Goal: Task Accomplishment & Management: Manage account settings

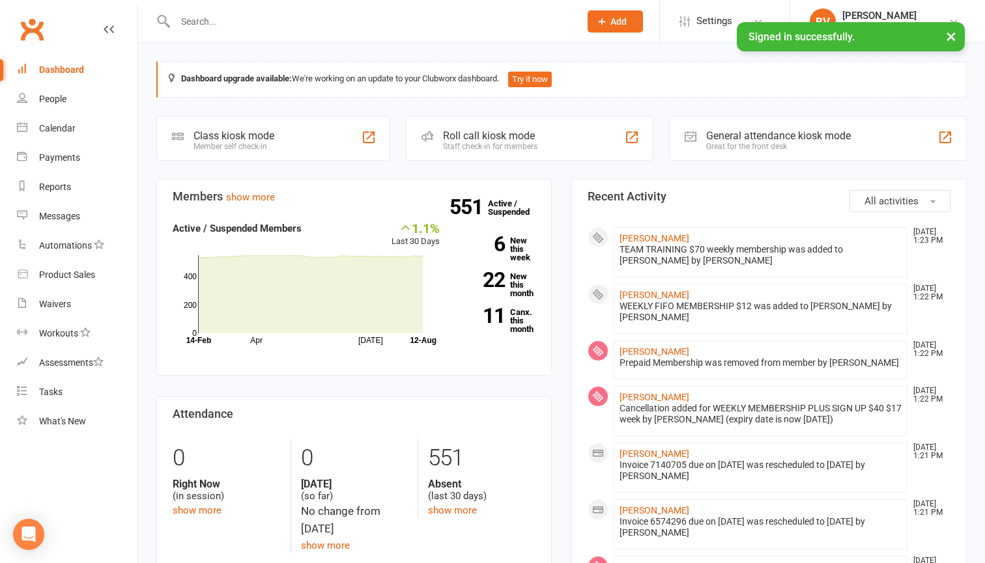
click at [429, 25] on input "text" at bounding box center [370, 21] width 399 height 18
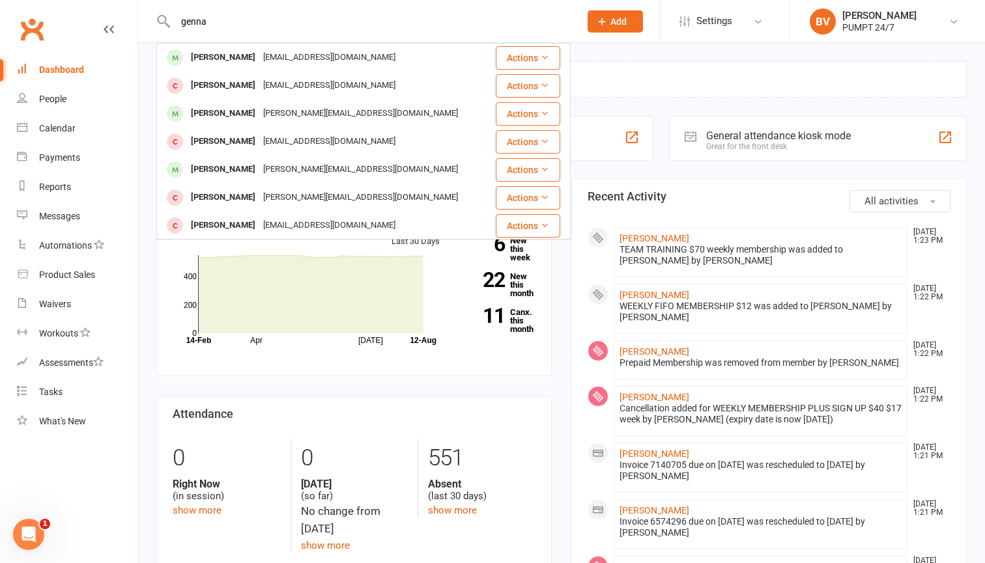
type input "gonna"
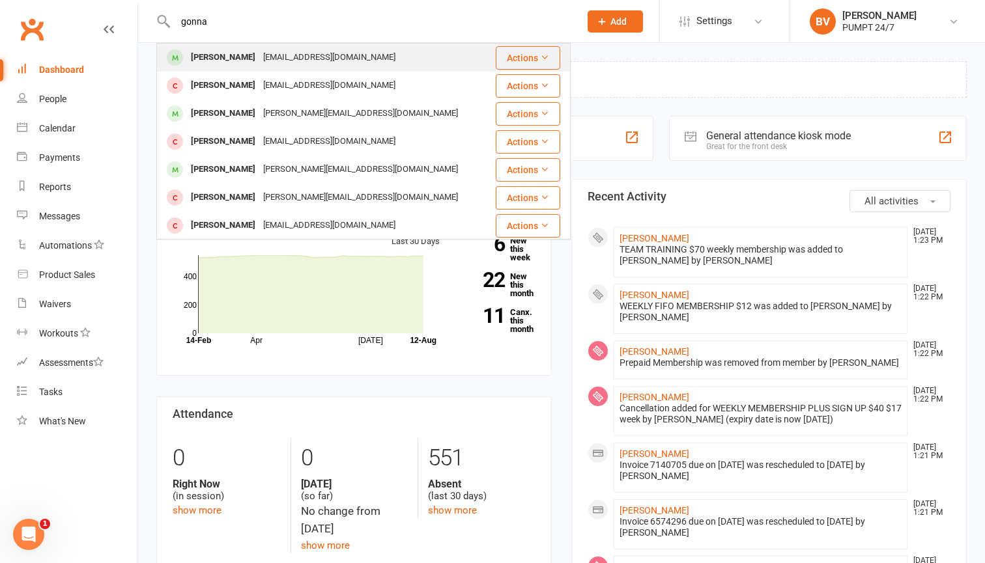
drag, startPoint x: 429, startPoint y: 25, endPoint x: 301, endPoint y: 53, distance: 131.5
click at [301, 53] on div "[EMAIL_ADDRESS][DOMAIN_NAME]" at bounding box center [329, 57] width 140 height 19
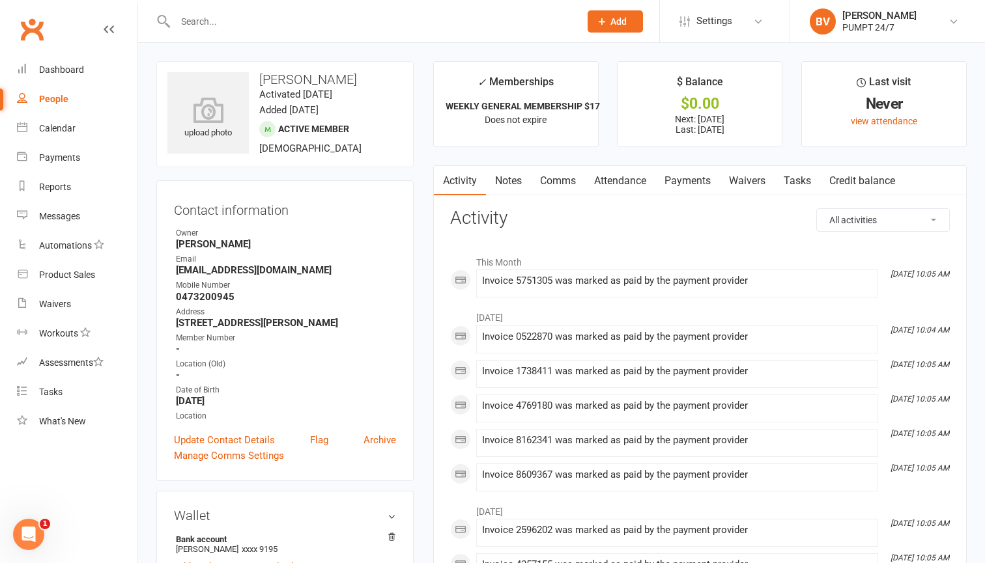
click at [708, 181] on link "Payments" at bounding box center [687, 181] width 64 height 30
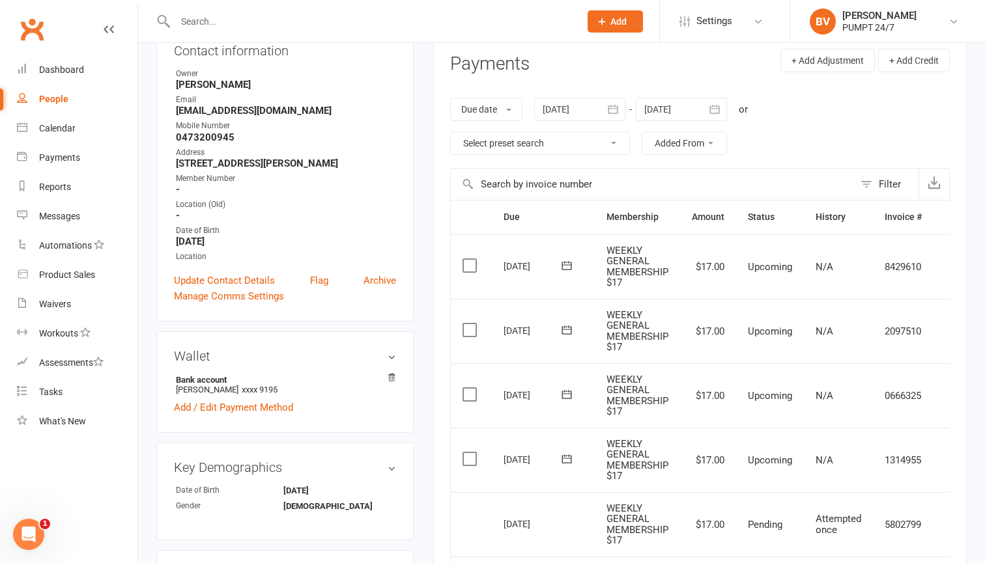
scroll to position [151, 0]
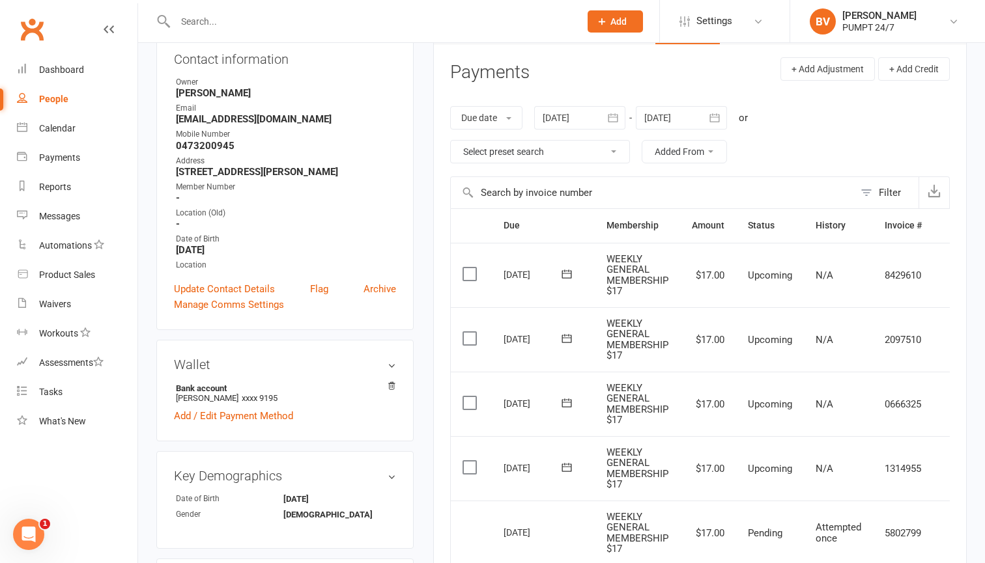
click at [711, 113] on icon "button" at bounding box center [714, 117] width 13 height 13
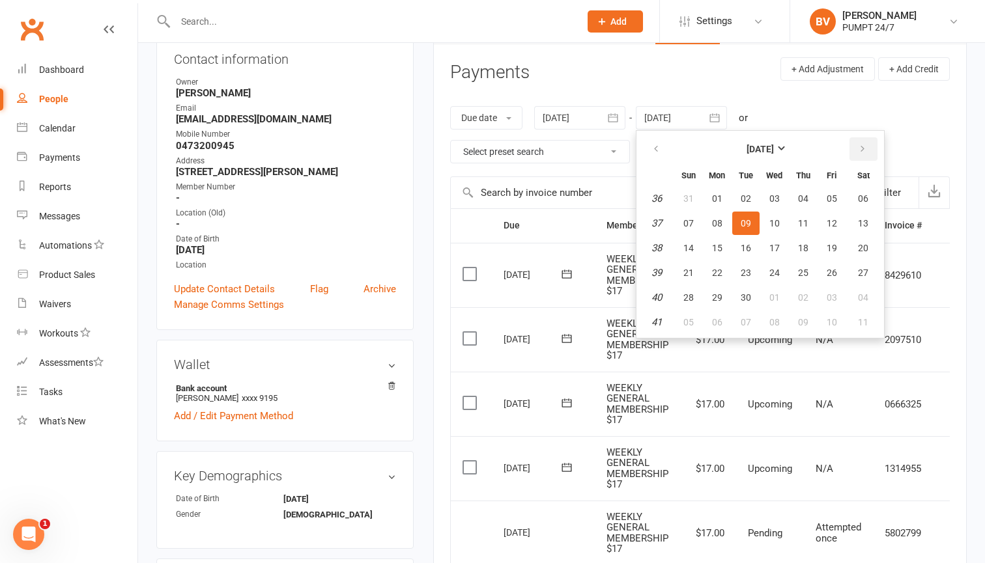
click at [863, 147] on icon "button" at bounding box center [862, 149] width 9 height 10
click at [694, 322] on span "30" at bounding box center [688, 322] width 10 height 10
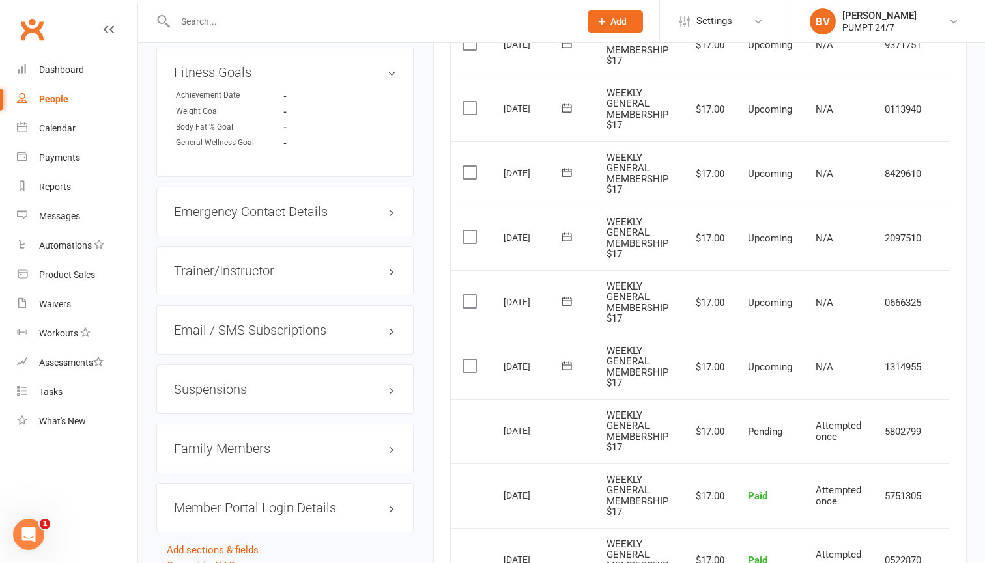
scroll to position [1029, 0]
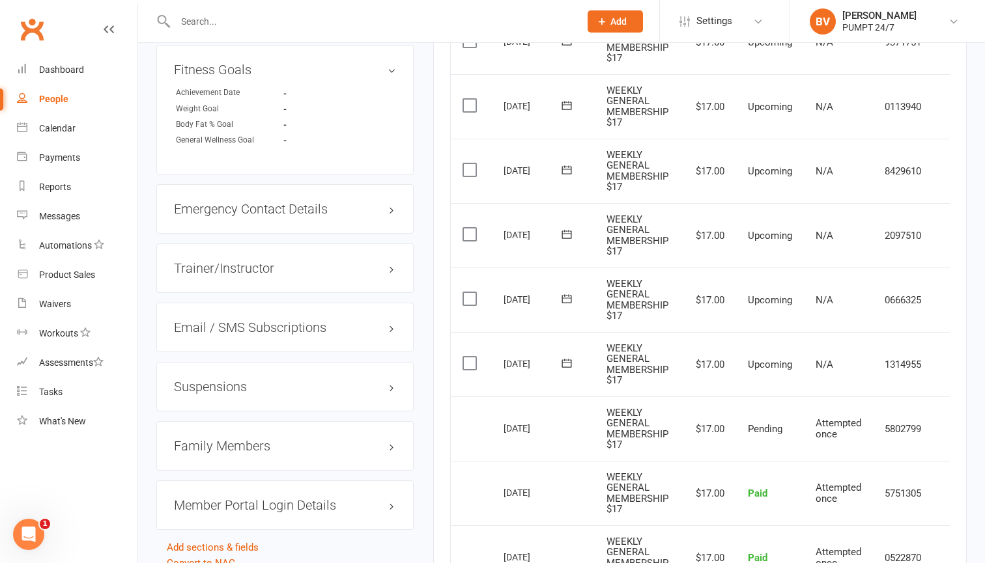
click at [466, 357] on label at bounding box center [471, 363] width 18 height 13
click at [466, 357] on input "checkbox" at bounding box center [466, 357] width 8 height 0
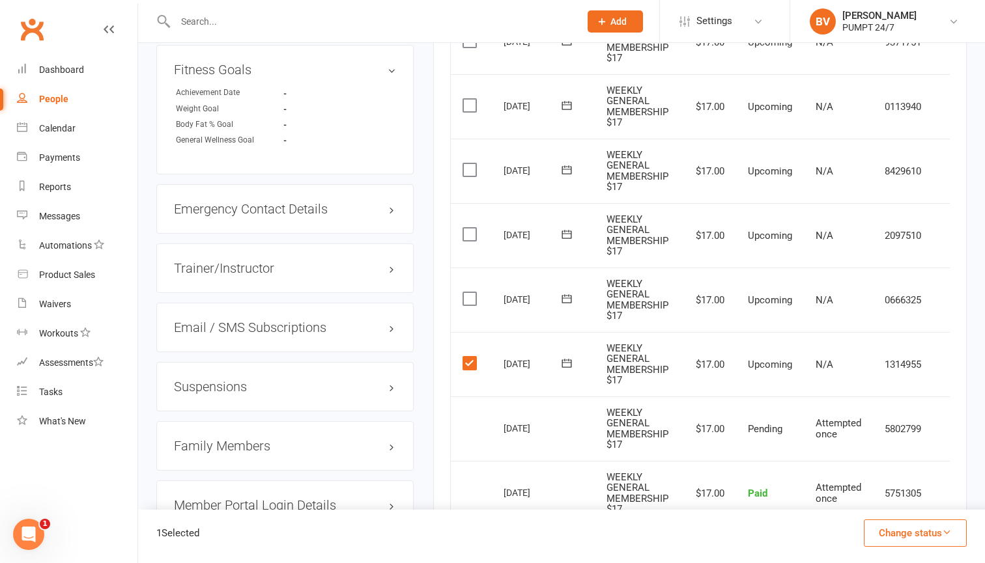
click at [468, 292] on label at bounding box center [471, 298] width 18 height 13
click at [468, 292] on input "checkbox" at bounding box center [466, 292] width 8 height 0
click at [470, 228] on label at bounding box center [471, 234] width 18 height 13
click at [470, 228] on input "checkbox" at bounding box center [466, 228] width 8 height 0
click at [468, 163] on label at bounding box center [471, 169] width 18 height 13
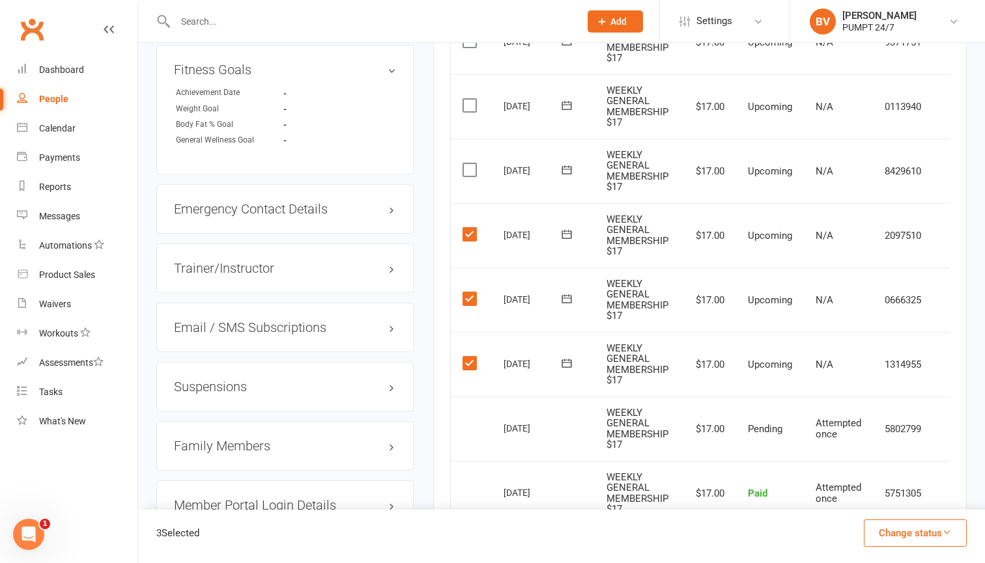
click at [468, 163] on input "checkbox" at bounding box center [466, 163] width 8 height 0
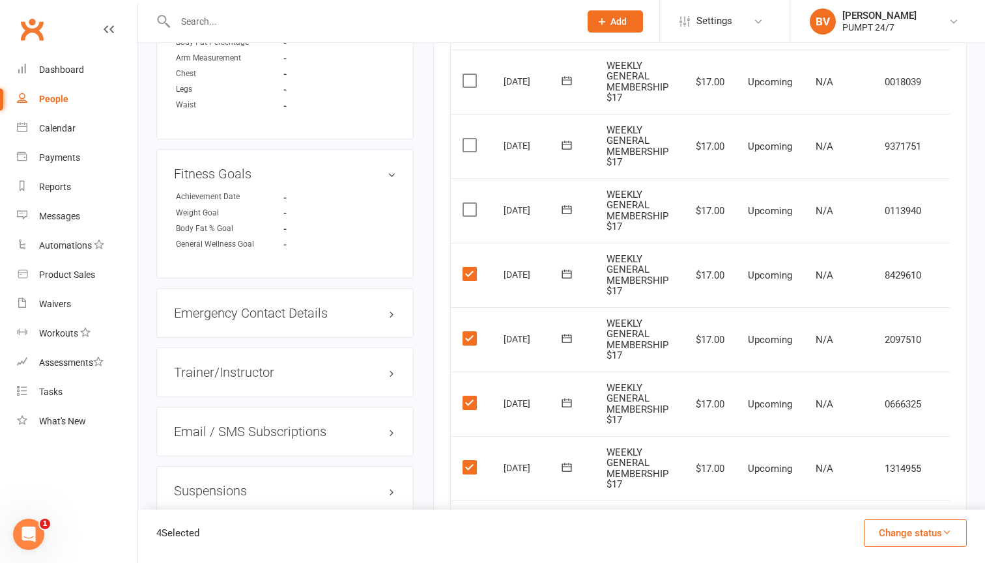
scroll to position [908, 0]
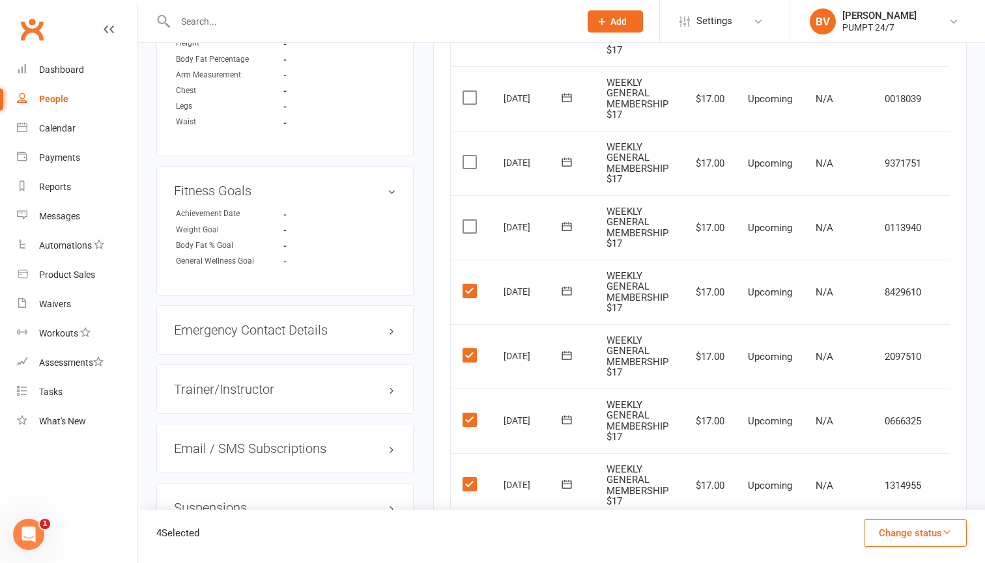
click at [473, 220] on label at bounding box center [471, 226] width 18 height 13
click at [471, 220] on input "checkbox" at bounding box center [466, 220] width 8 height 0
click at [467, 156] on label at bounding box center [471, 162] width 18 height 13
click at [467, 156] on input "checkbox" at bounding box center [466, 156] width 8 height 0
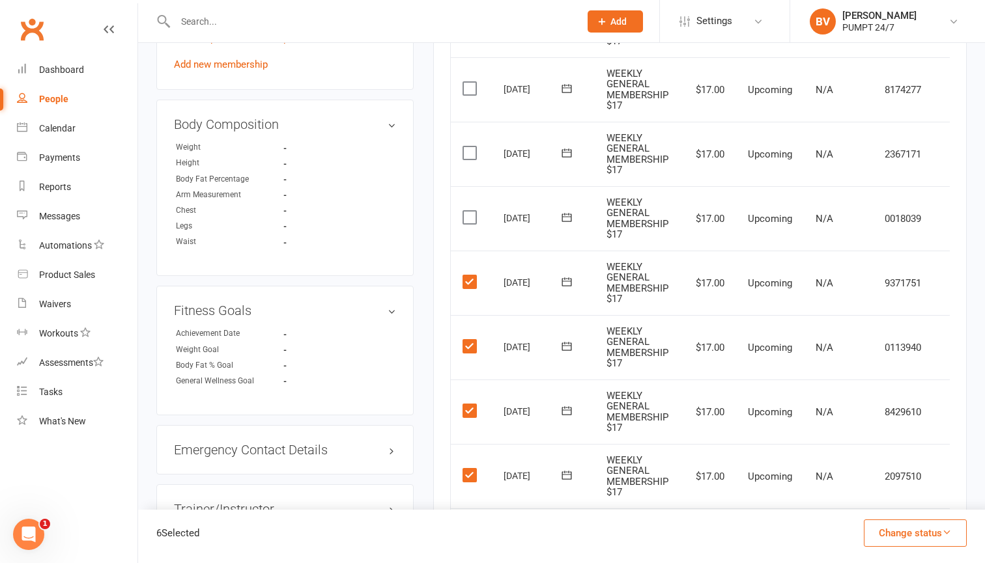
scroll to position [787, 0]
click at [472, 212] on label at bounding box center [471, 218] width 18 height 13
click at [471, 212] on input "checkbox" at bounding box center [466, 212] width 8 height 0
click at [468, 148] on label at bounding box center [471, 154] width 18 height 13
click at [468, 148] on input "checkbox" at bounding box center [466, 148] width 8 height 0
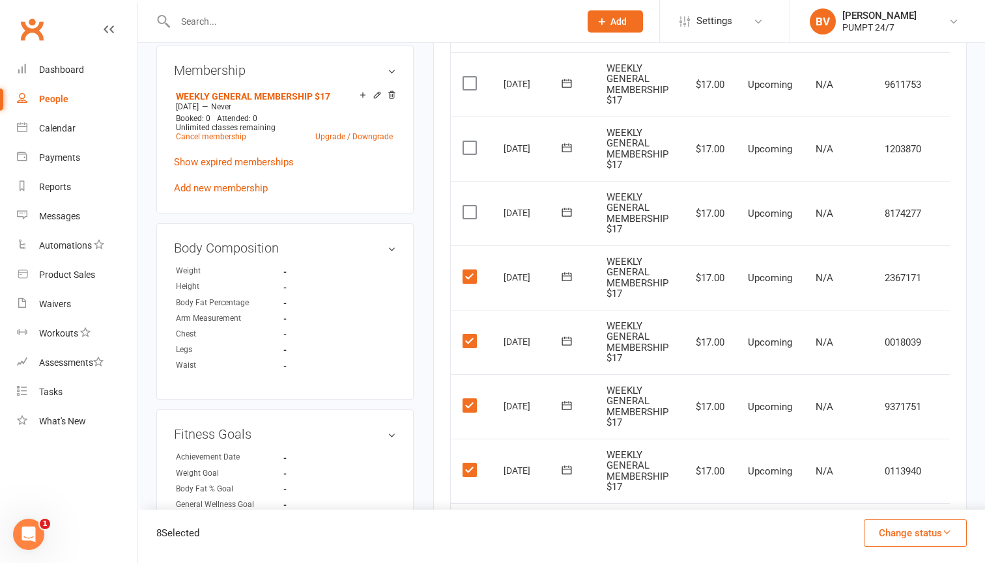
scroll to position [655, 0]
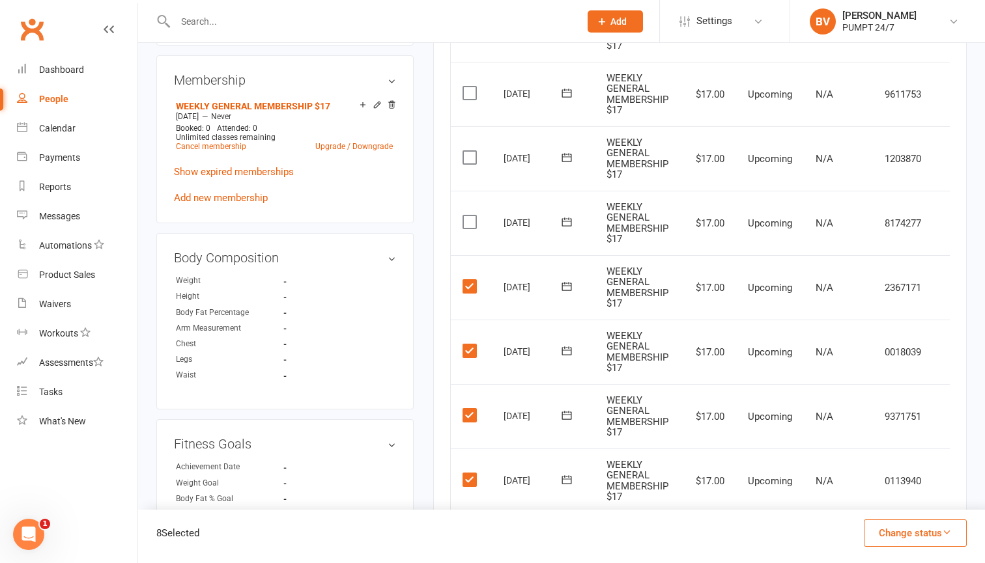
click at [473, 216] on label at bounding box center [471, 222] width 18 height 13
click at [471, 216] on input "checkbox" at bounding box center [466, 216] width 8 height 0
click at [468, 151] on label at bounding box center [471, 157] width 18 height 13
click at [468, 151] on input "checkbox" at bounding box center [466, 151] width 8 height 0
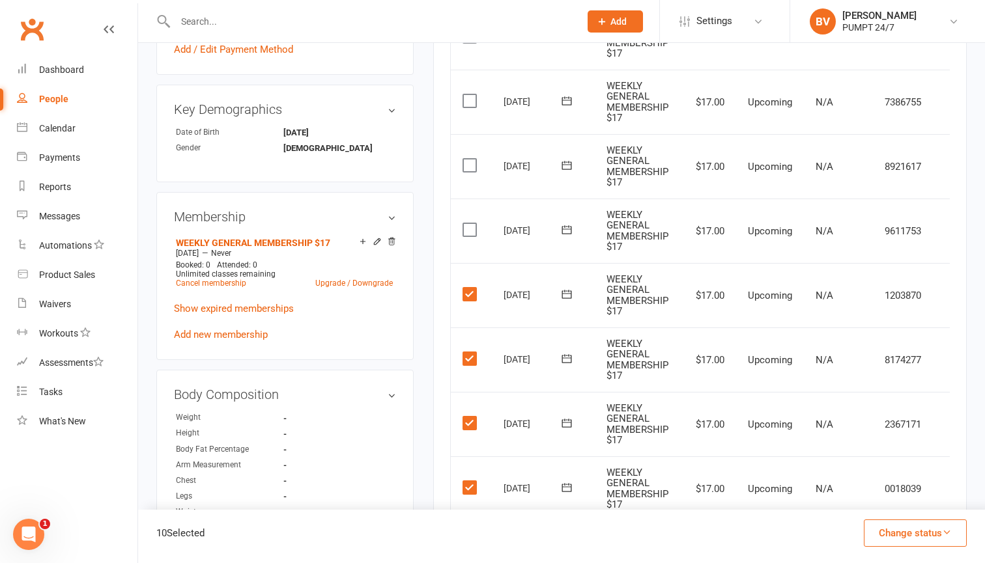
scroll to position [507, 0]
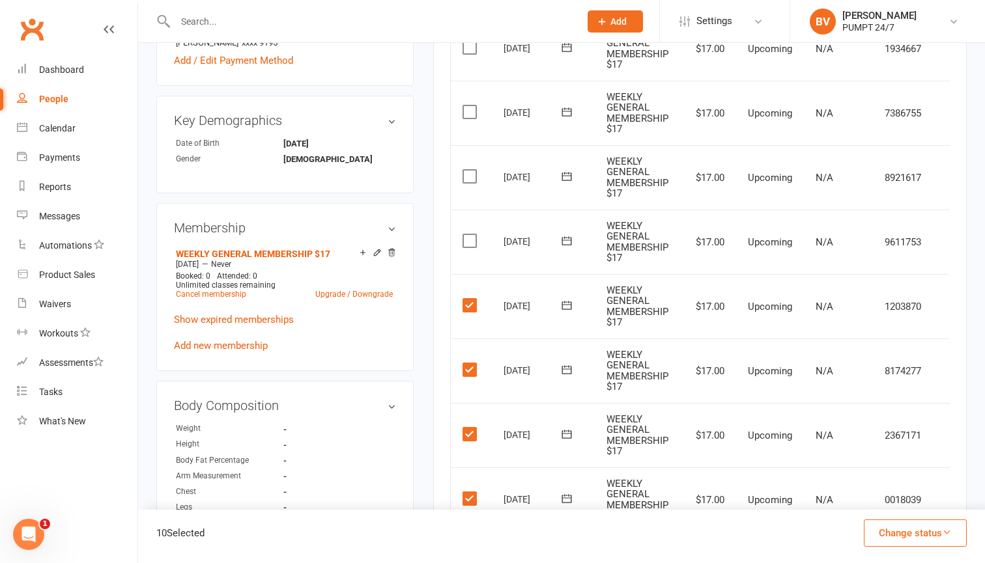
click at [472, 234] on label at bounding box center [471, 240] width 18 height 13
click at [471, 234] on input "checkbox" at bounding box center [466, 234] width 8 height 0
click at [469, 170] on label at bounding box center [471, 176] width 18 height 13
click at [469, 170] on input "checkbox" at bounding box center [466, 170] width 8 height 0
click at [474, 109] on label at bounding box center [471, 112] width 18 height 13
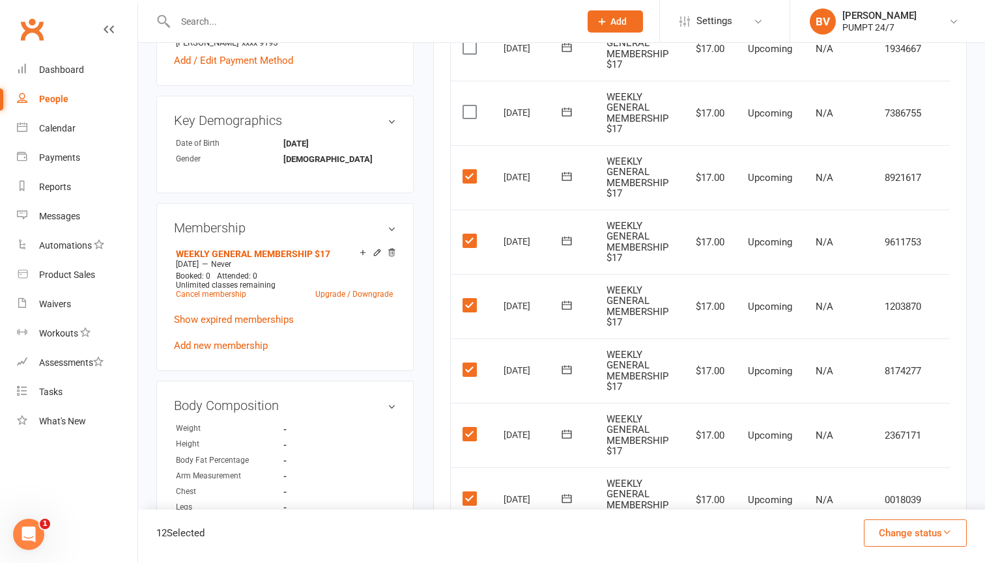
click at [471, 106] on input "checkbox" at bounding box center [466, 106] width 8 height 0
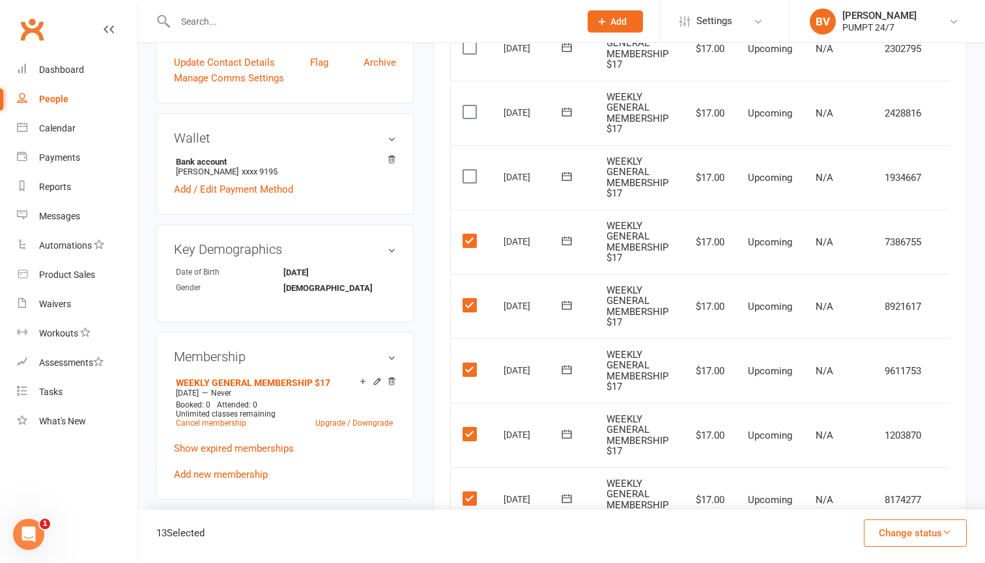
scroll to position [302, 0]
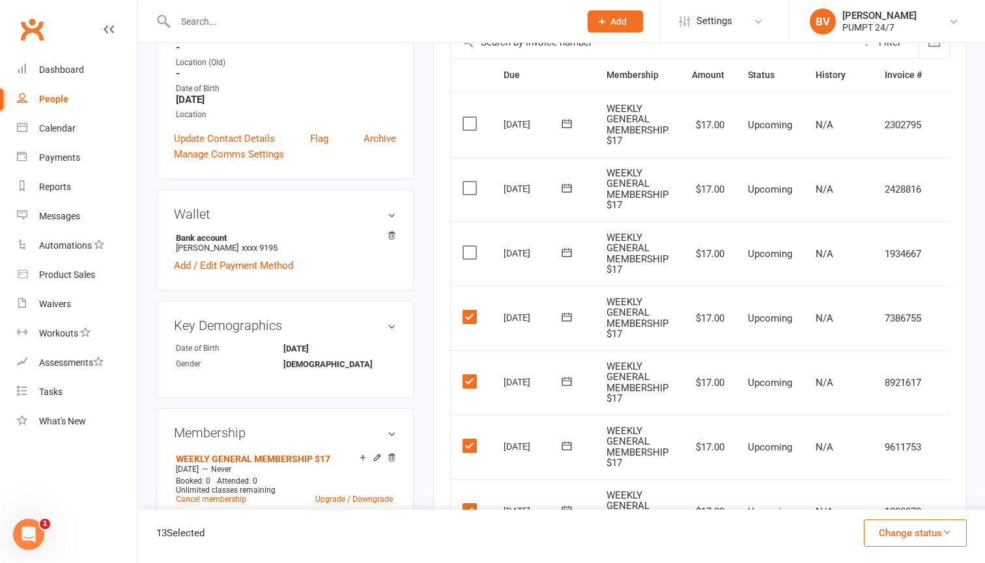
click at [470, 246] on label at bounding box center [471, 252] width 18 height 13
click at [470, 246] on input "checkbox" at bounding box center [466, 246] width 8 height 0
click at [467, 182] on label at bounding box center [471, 188] width 18 height 13
click at [467, 182] on input "checkbox" at bounding box center [466, 182] width 8 height 0
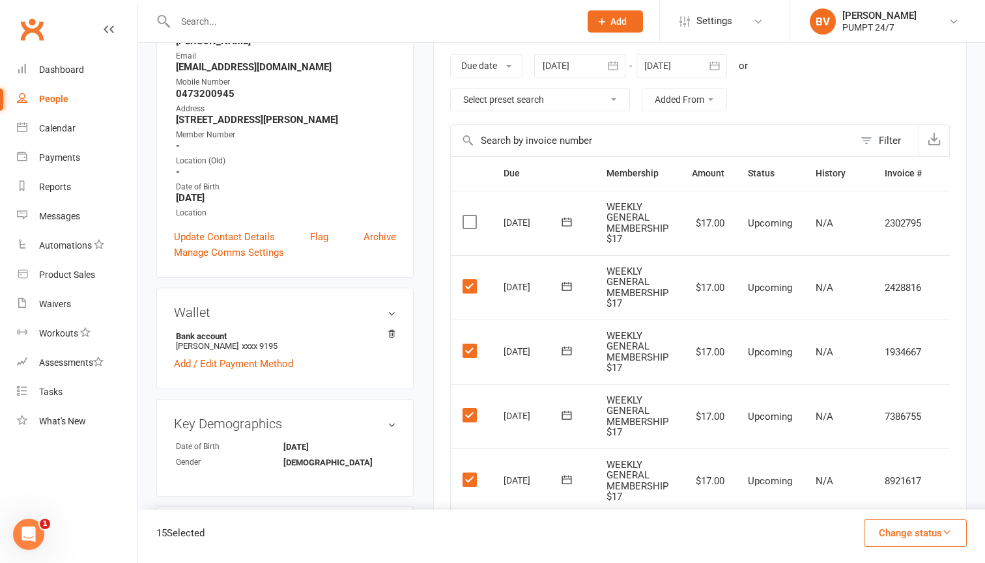
scroll to position [199, 0]
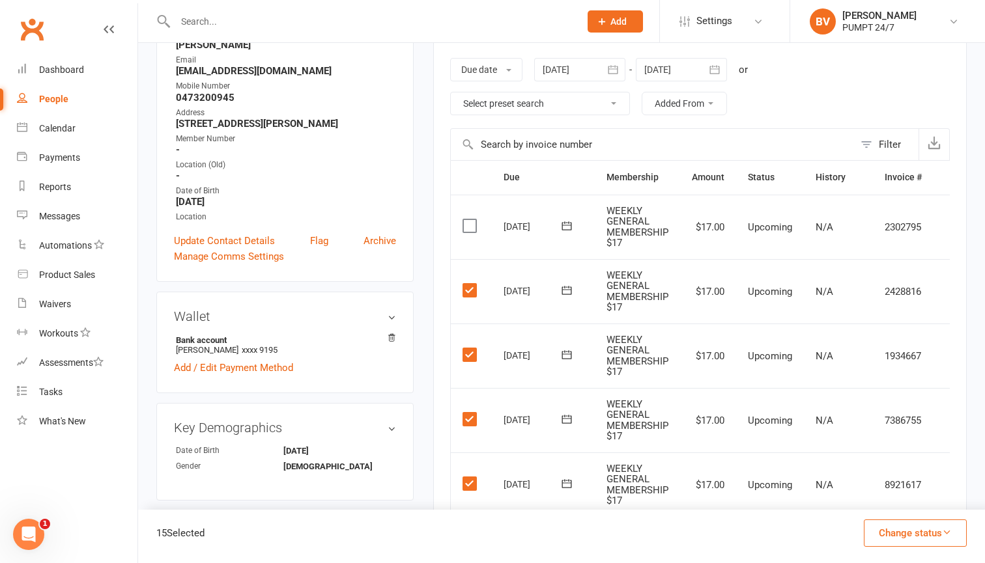
click at [469, 220] on label at bounding box center [471, 226] width 18 height 13
click at [469, 220] on input "checkbox" at bounding box center [466, 220] width 8 height 0
click at [907, 539] on button "Change status" at bounding box center [915, 533] width 103 height 27
click at [903, 502] on link "Skipped" at bounding box center [901, 498] width 129 height 26
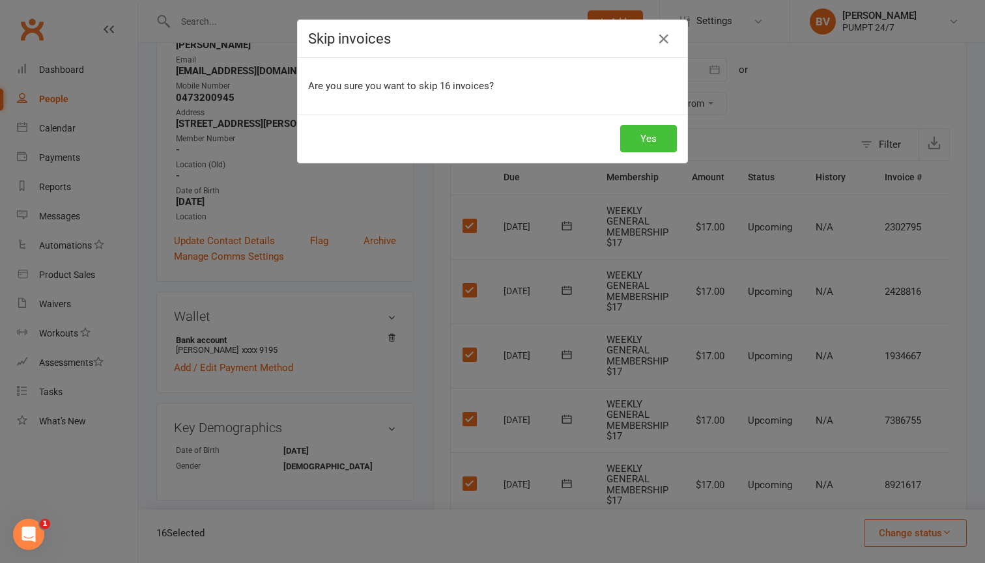
click at [654, 137] on button "Yes" at bounding box center [648, 138] width 57 height 27
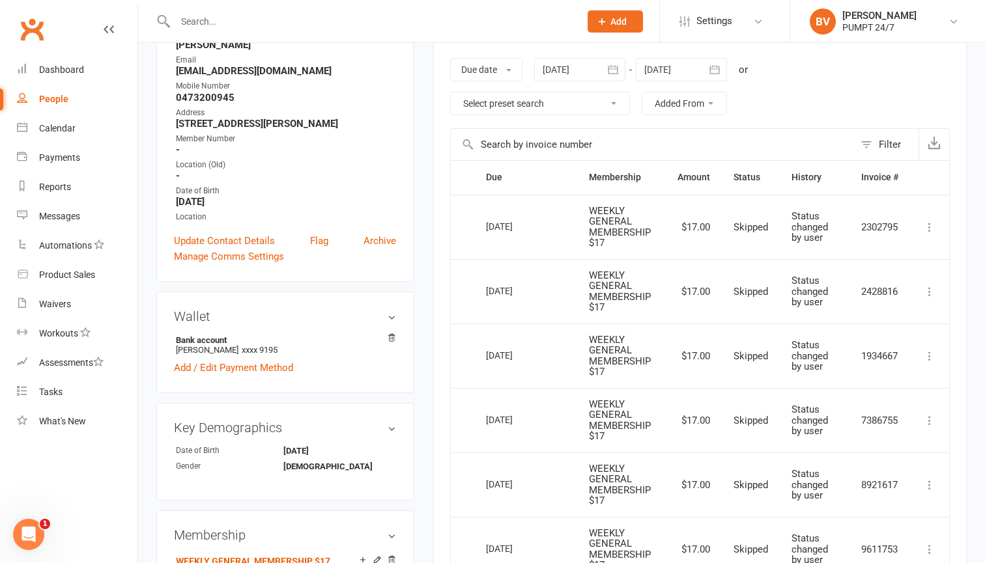
click at [720, 68] on icon "button" at bounding box center [714, 69] width 13 height 13
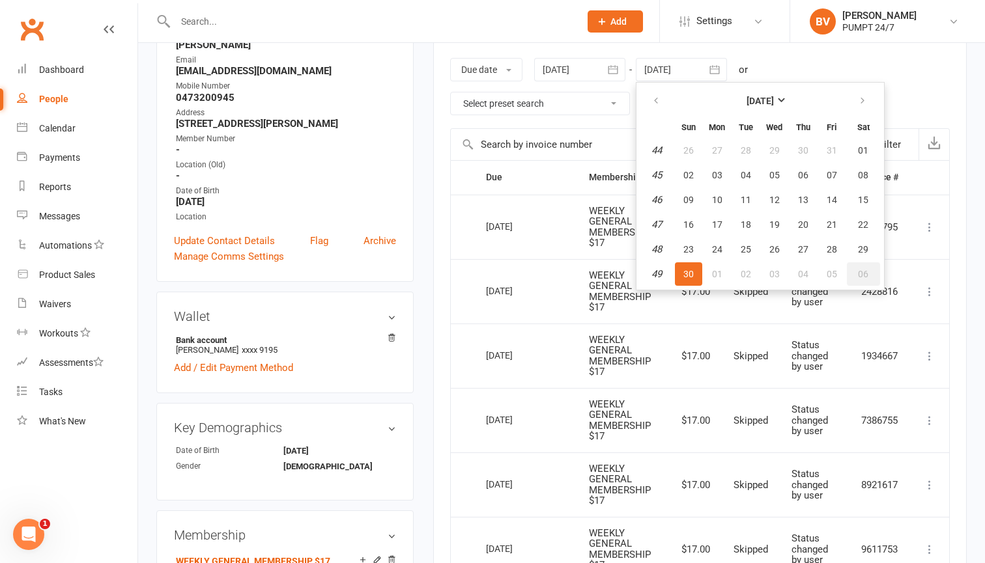
click at [858, 271] on button "06" at bounding box center [863, 274] width 33 height 23
type input "[DATE]"
